Goal: Task Accomplishment & Management: Manage account settings

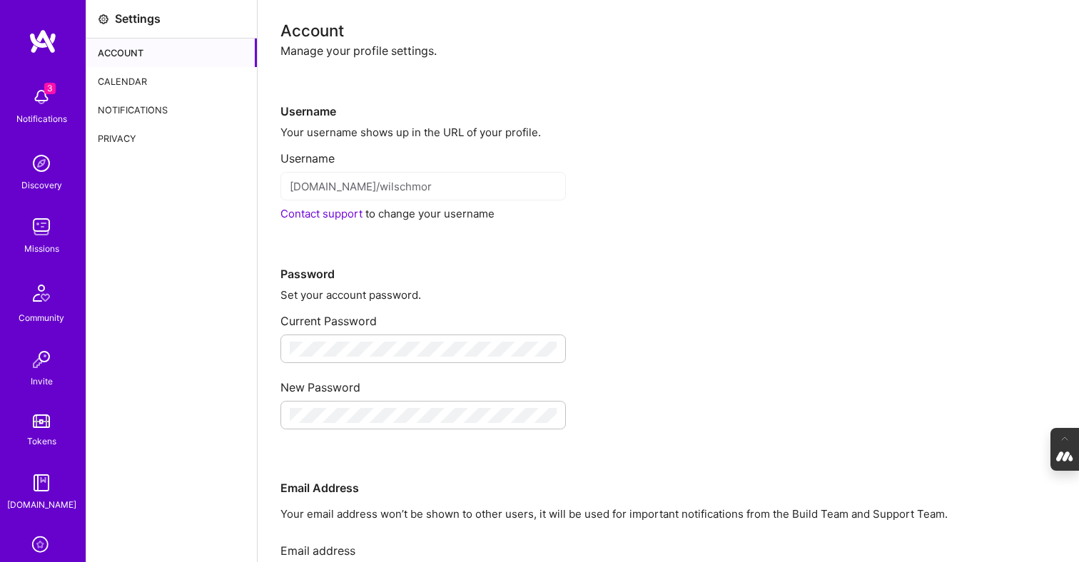
click at [115, 83] on div "Calendar" at bounding box center [171, 81] width 171 height 29
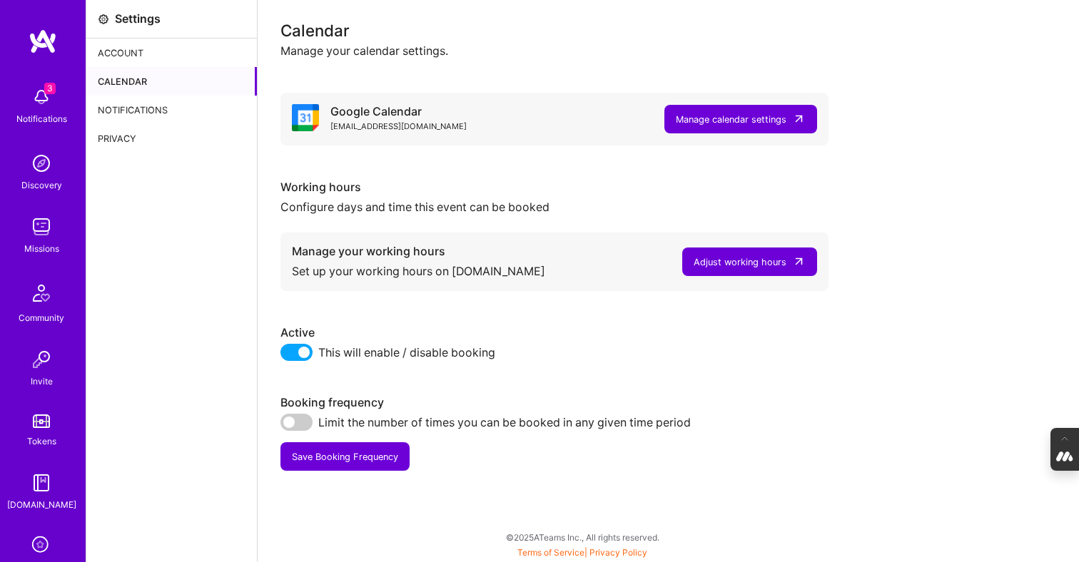
click at [751, 255] on div "Adjust working hours" at bounding box center [740, 262] width 93 height 15
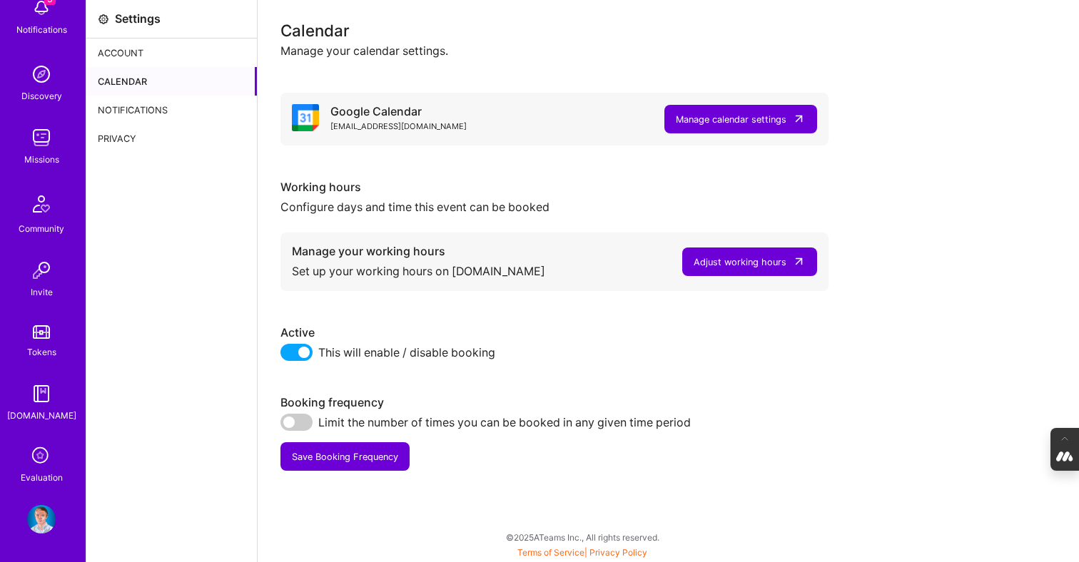
click at [41, 518] on img at bounding box center [41, 519] width 29 height 29
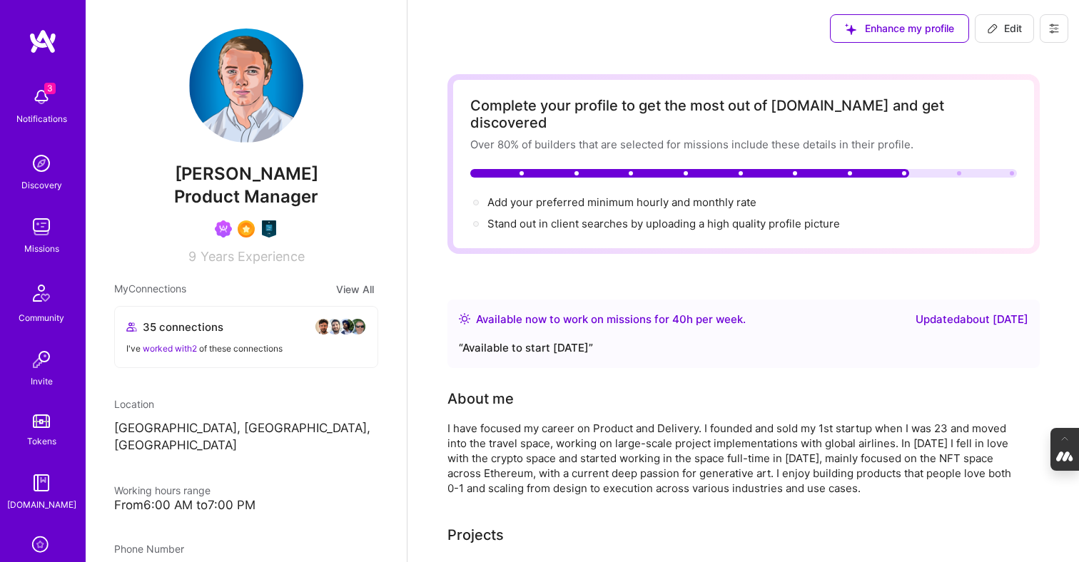
click at [1053, 28] on icon at bounding box center [1053, 28] width 11 height 11
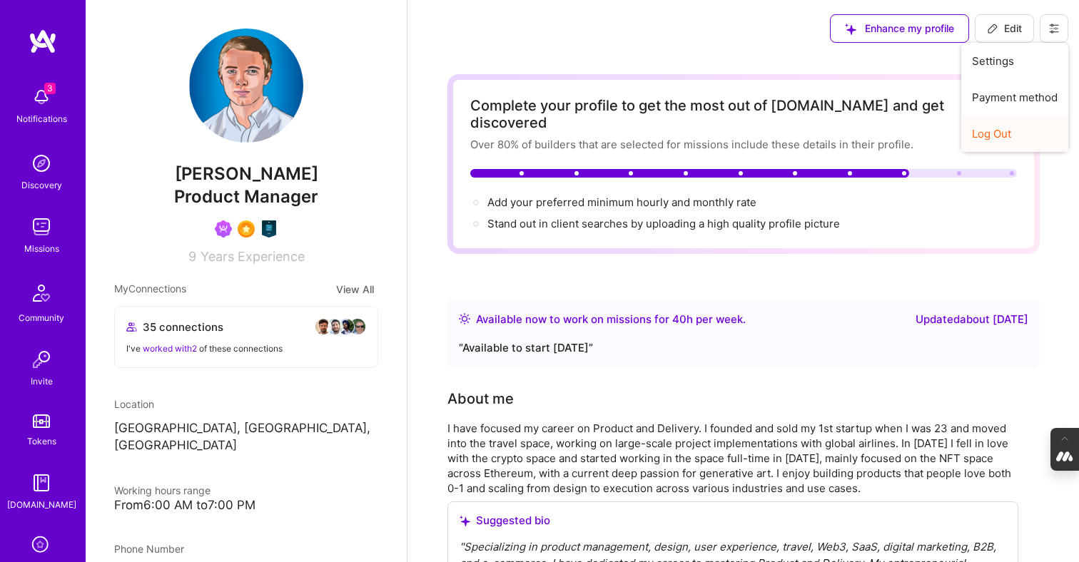
click at [992, 141] on button "Log Out" at bounding box center [1014, 134] width 107 height 36
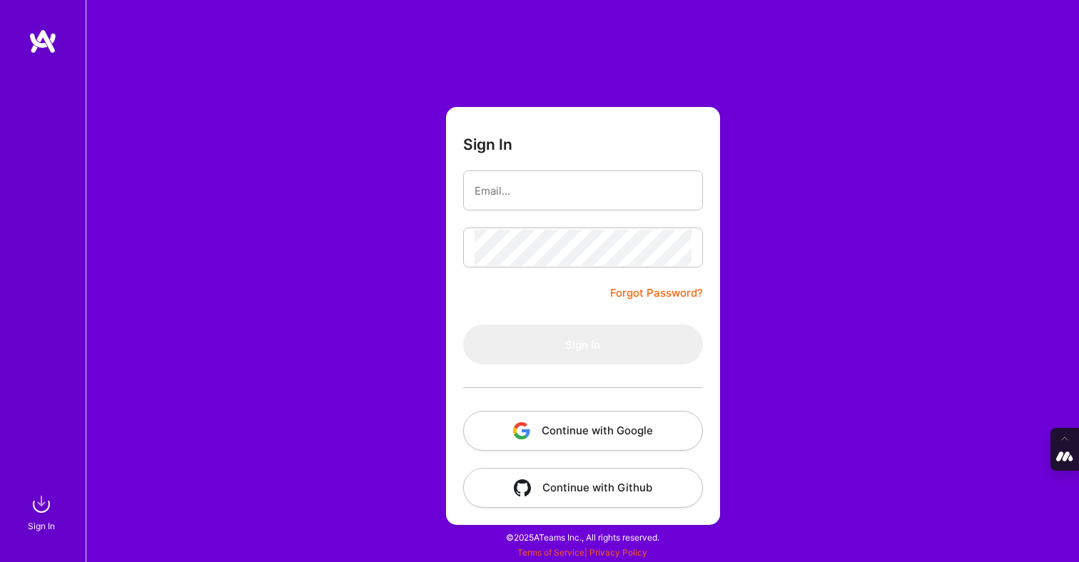
click at [604, 429] on button "Continue with Google" at bounding box center [583, 431] width 240 height 40
